Goal: Task Accomplishment & Management: Manage account settings

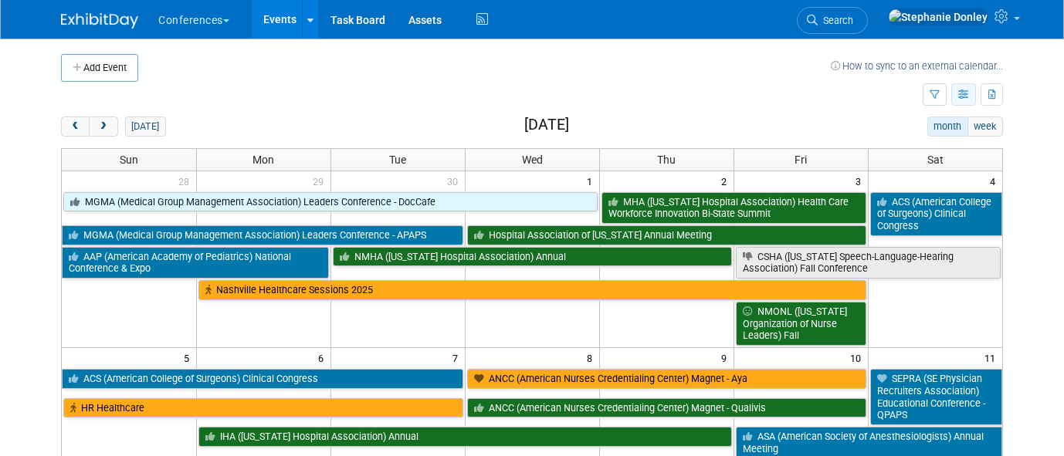
click at [766, 95] on button "button" at bounding box center [963, 94] width 25 height 22
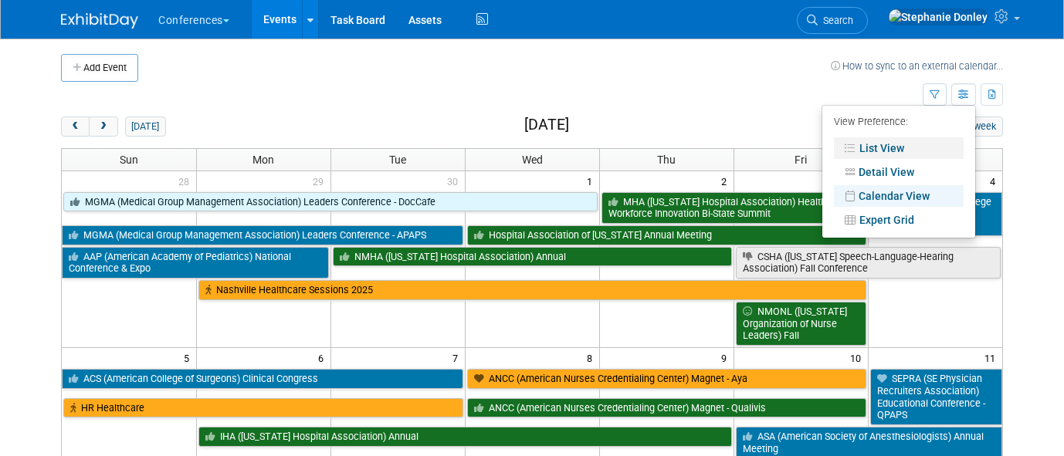
click at [766, 144] on link "List View" at bounding box center [899, 148] width 130 height 22
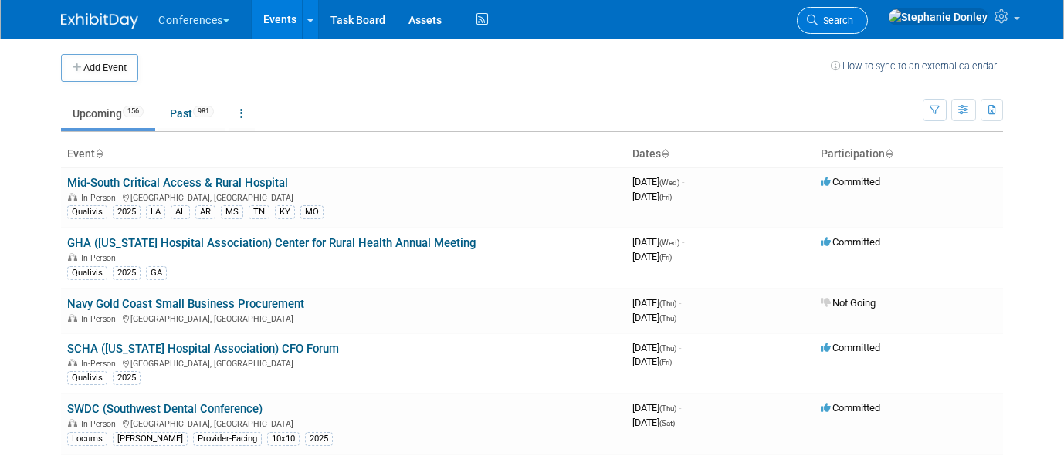
click at [853, 16] on span "Search" at bounding box center [835, 21] width 36 height 12
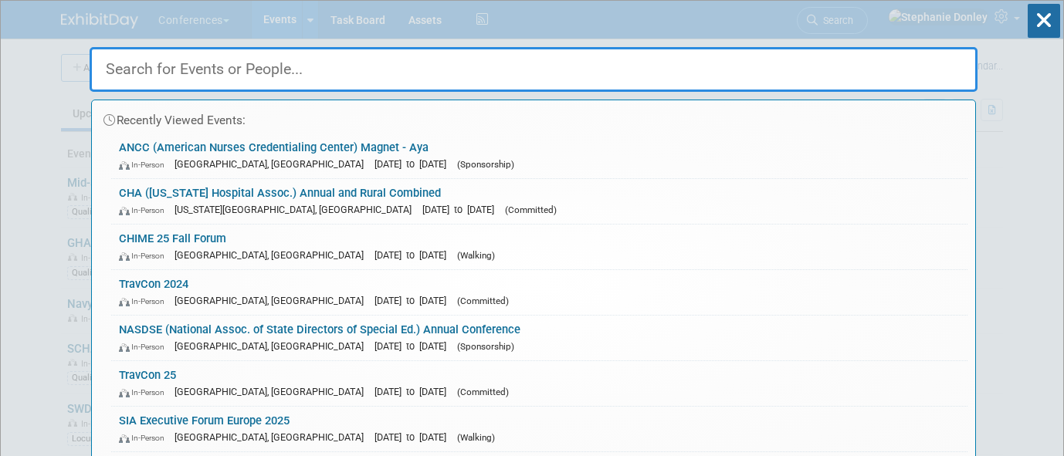
click at [704, 80] on input "text" at bounding box center [534, 69] width 888 height 45
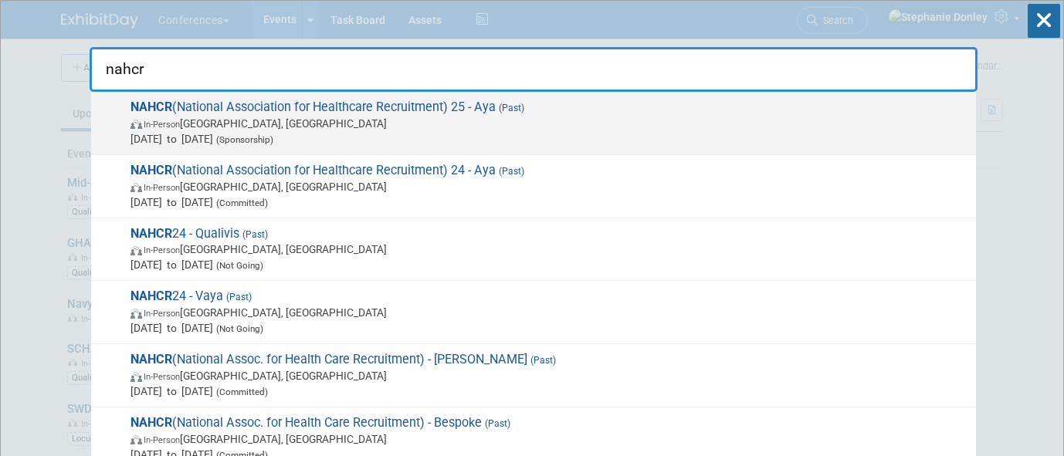
type input "nahcr"
click at [324, 117] on span "In-Person La Quinta, CA" at bounding box center [548, 123] width 837 height 15
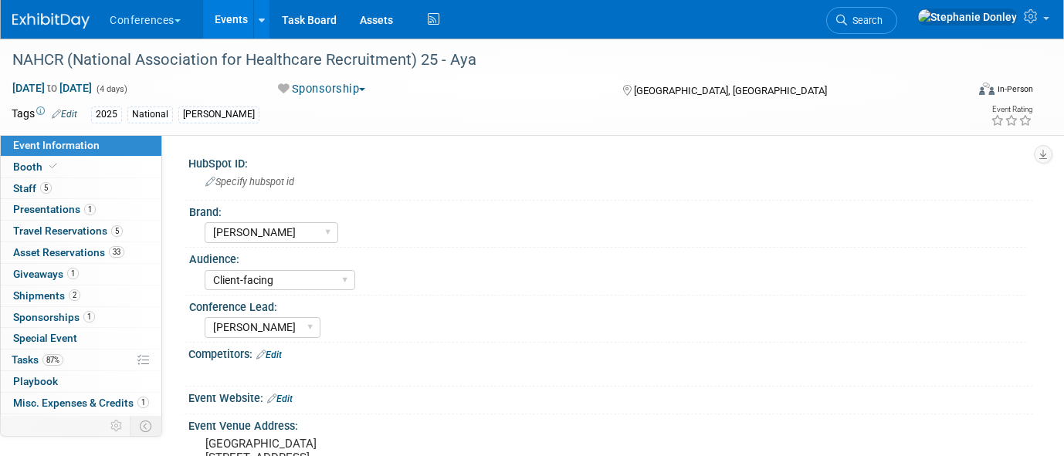
select select "[PERSON_NAME]"
select select "Client-facing"
select select "Stephanie"
click at [60, 323] on span "Sponsorships 1" at bounding box center [54, 317] width 82 height 12
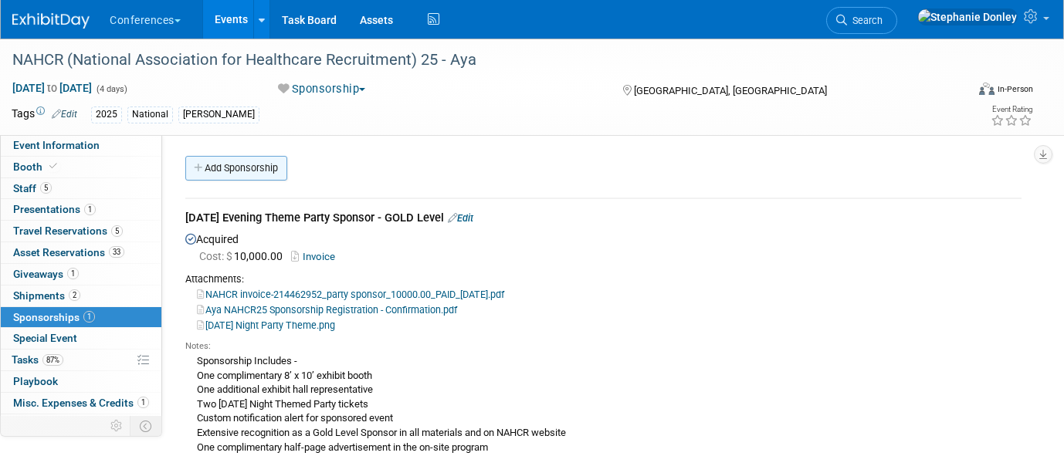
click at [228, 169] on link "Add Sponsorship" at bounding box center [236, 168] width 102 height 25
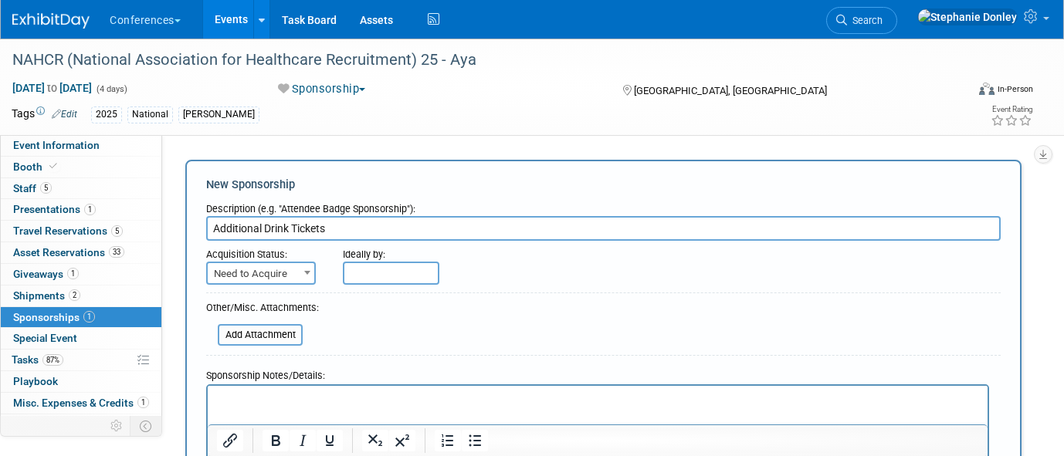
type input "Additional Drink Tickets"
click at [276, 271] on span "Need to Acquire" at bounding box center [261, 274] width 107 height 22
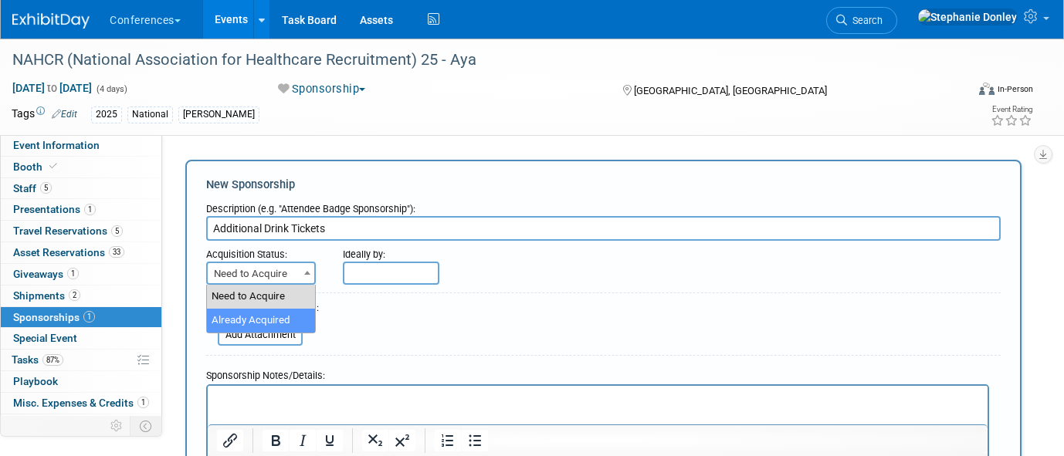
select select "2"
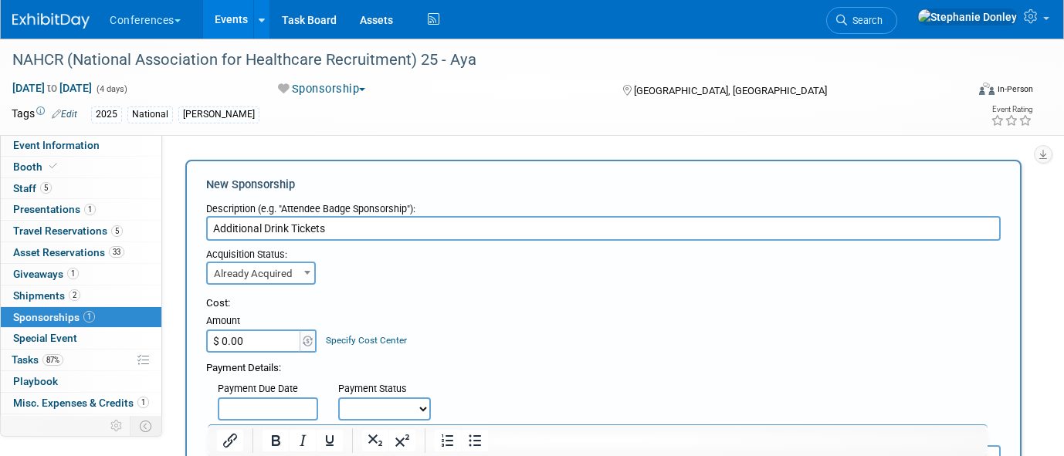
click at [247, 339] on input "$ 0.00" at bounding box center [254, 341] width 96 height 23
click at [249, 337] on input "$ 6.00" at bounding box center [254, 341] width 96 height 23
drag, startPoint x: 249, startPoint y: 337, endPoint x: 169, endPoint y: 342, distance: 80.4
click at [169, 342] on div "HubSpot ID: Specify hubspot id Brand: Aya Bespoke Corporate Dawson DocCafe Educ…" at bounding box center [597, 317] width 871 height 365
type input "$ 6,359.76"
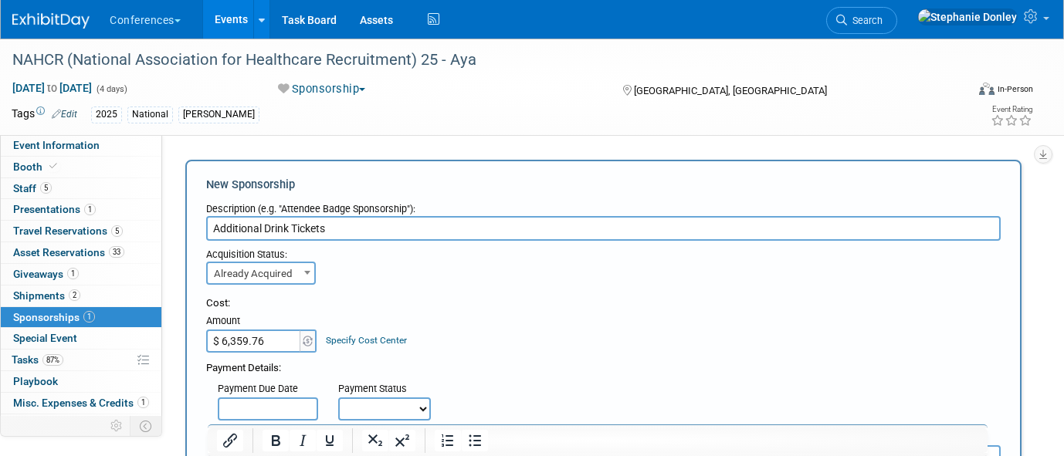
click at [377, 342] on link "Specify Cost Center" at bounding box center [366, 340] width 81 height 11
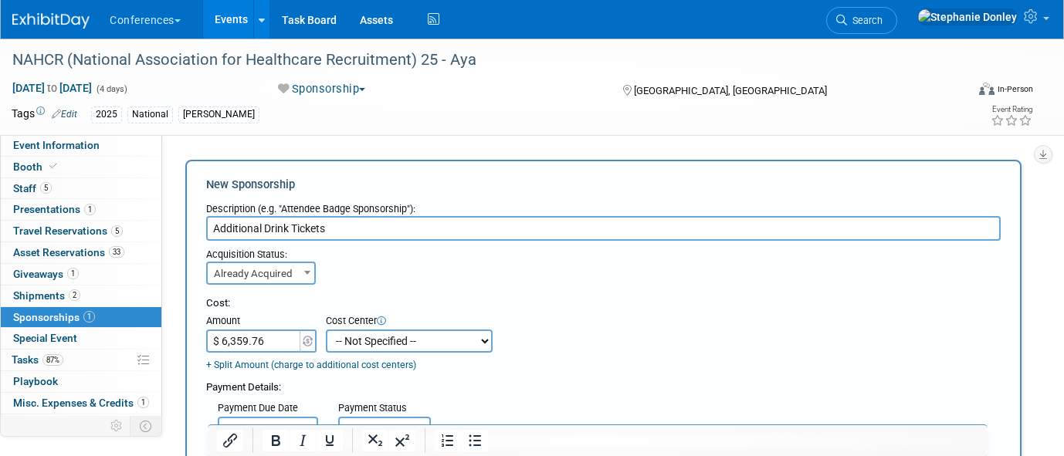
click at [377, 342] on select "-- Not Specified -- Aya Education Aya Healthcare Aya Locums Bespoke Corporate D…" at bounding box center [409, 341] width 167 height 23
select select "18965872"
click at [326, 330] on select "-- Not Specified -- Aya Education Aya Healthcare Aya Locums Bespoke Corporate D…" at bounding box center [409, 341] width 167 height 23
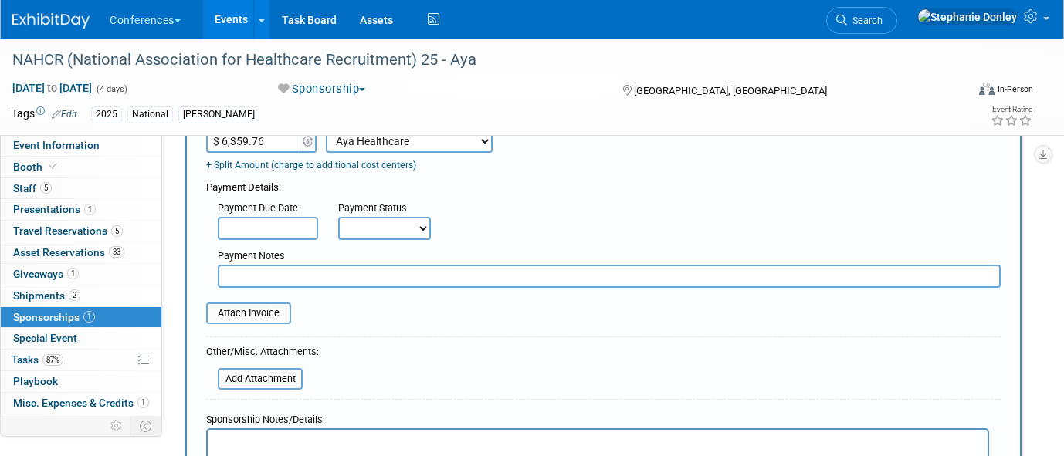
scroll to position [204, 0]
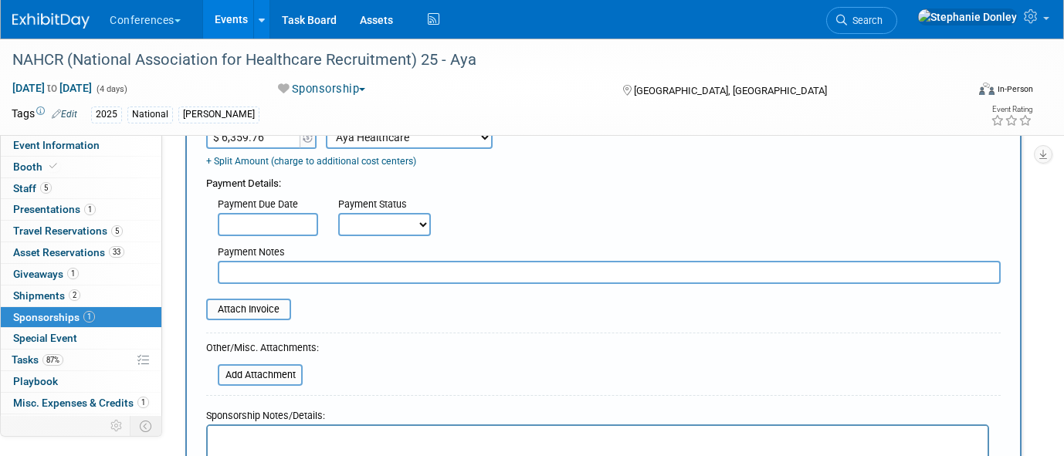
click at [387, 227] on select "Not Paid Yet Partially Paid Paid in Full" at bounding box center [384, 224] width 93 height 23
select select "3"
click at [338, 214] on select "Not Paid Yet Partially Paid Paid in Full" at bounding box center [384, 224] width 93 height 23
click at [284, 275] on input "text" at bounding box center [609, 272] width 783 height 23
type input "Lisa B will pay from events side"
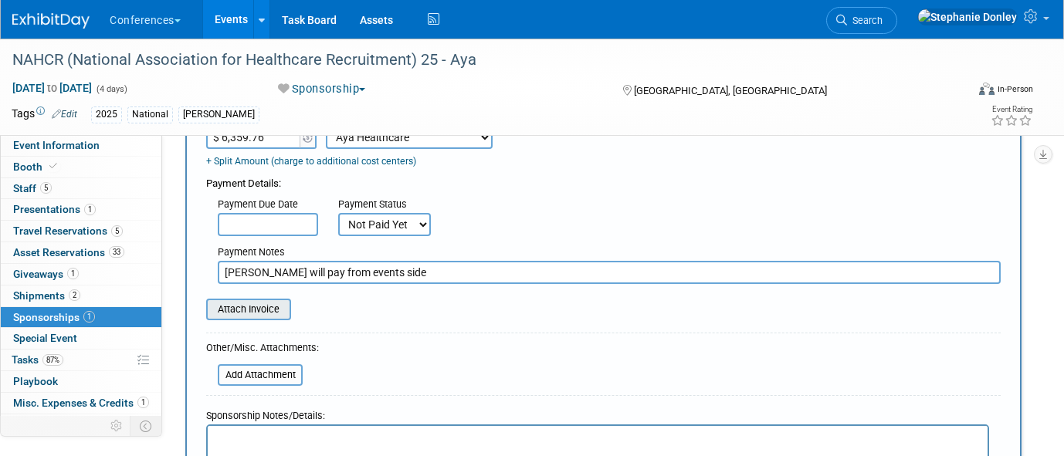
click at [244, 313] on input "file" at bounding box center [198, 309] width 184 height 19
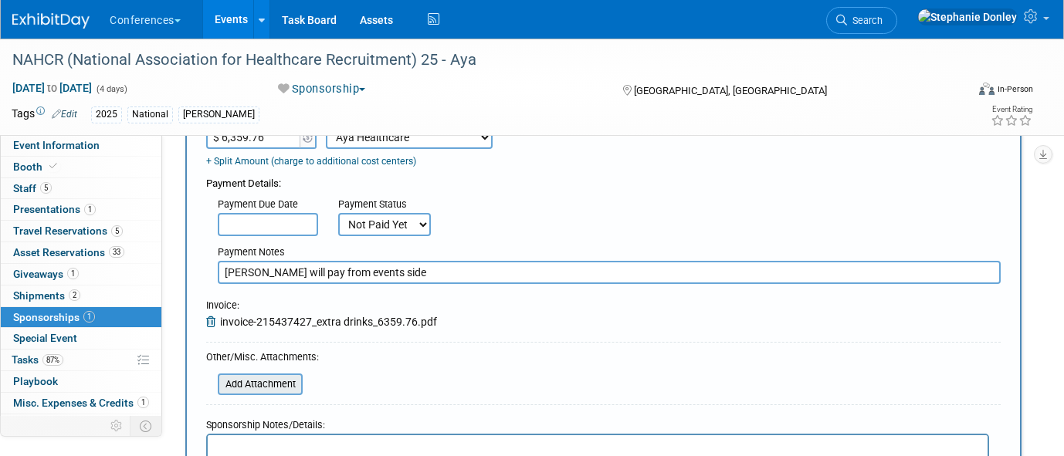
click at [255, 386] on input "file" at bounding box center [209, 384] width 184 height 19
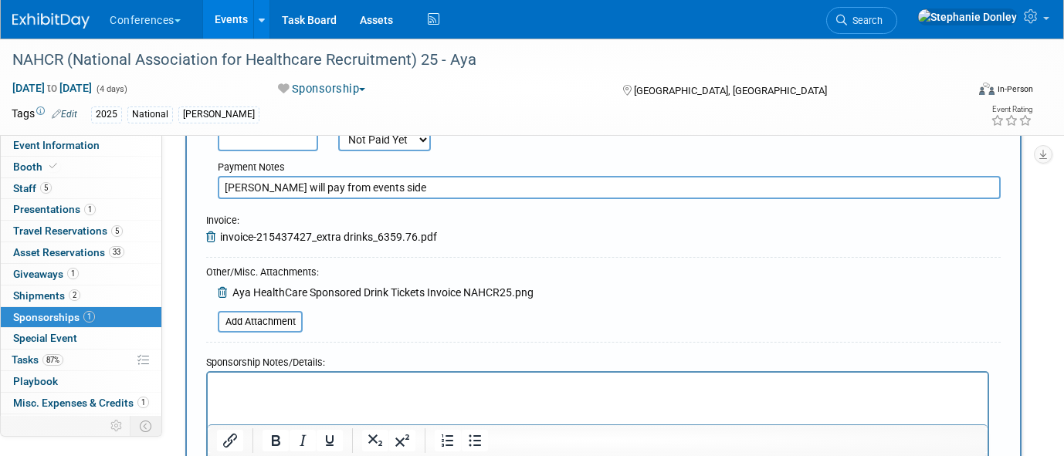
scroll to position [297, 0]
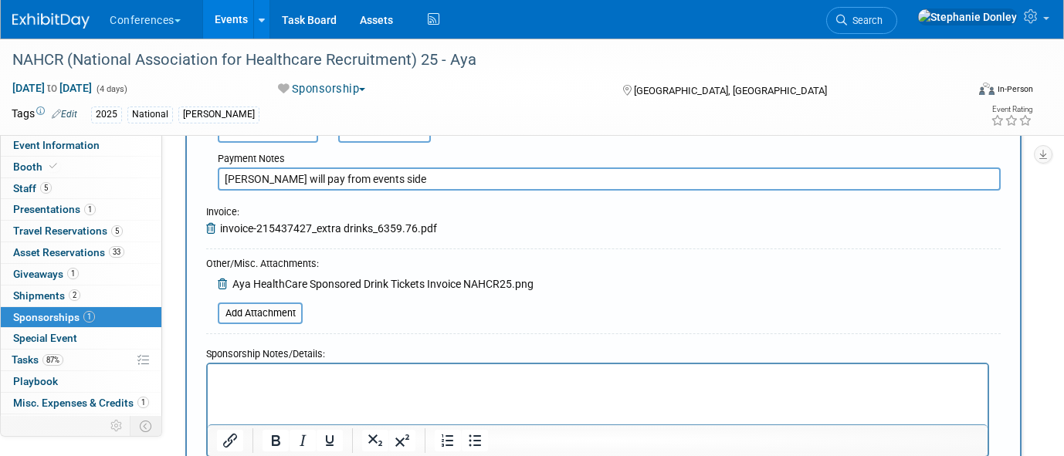
click at [853, 295] on form "Description (e.g. "Attendee Badge Sponsorship"): Additional Drink Tickets Acqui…" at bounding box center [603, 201] width 794 height 607
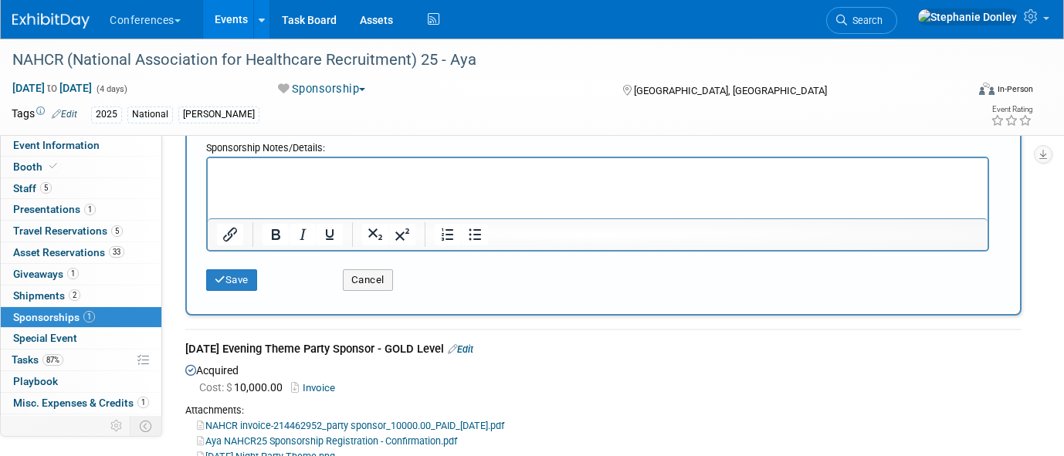
scroll to position [505, 0]
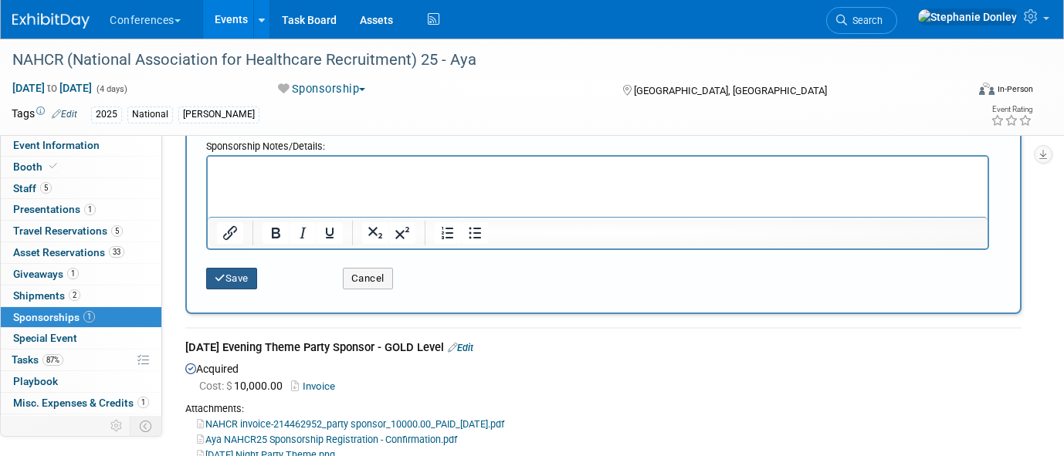
click at [237, 280] on button "Save" at bounding box center [231, 279] width 51 height 22
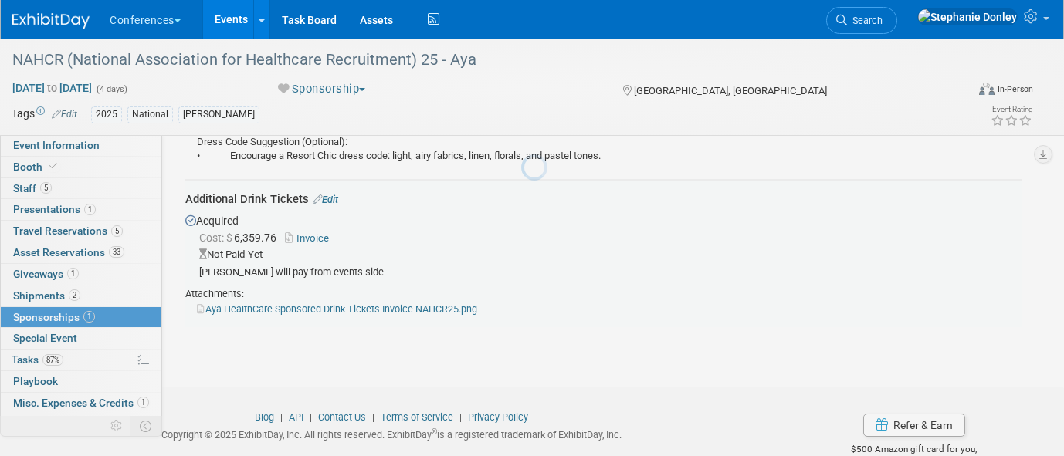
scroll to position [951, 0]
